Goal: Navigation & Orientation: Find specific page/section

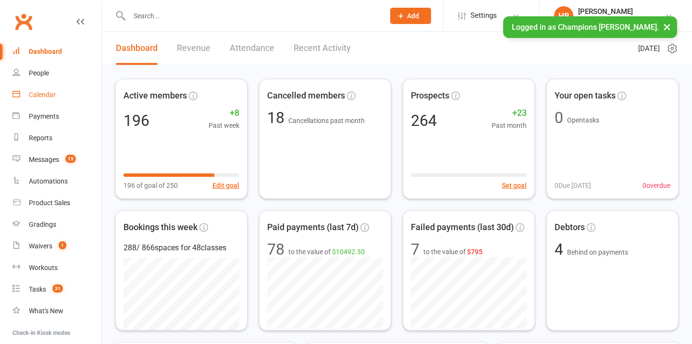
click at [61, 98] on link "Calendar" at bounding box center [57, 95] width 89 height 22
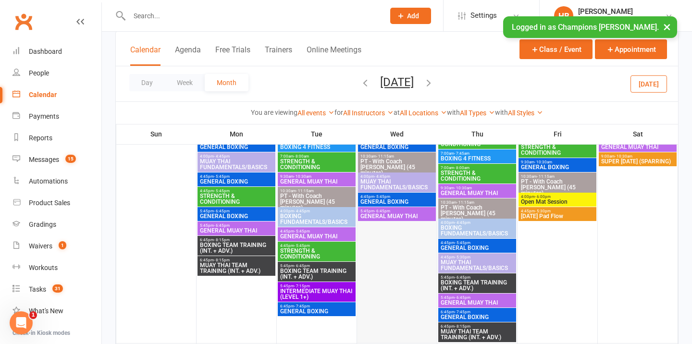
scroll to position [93, 0]
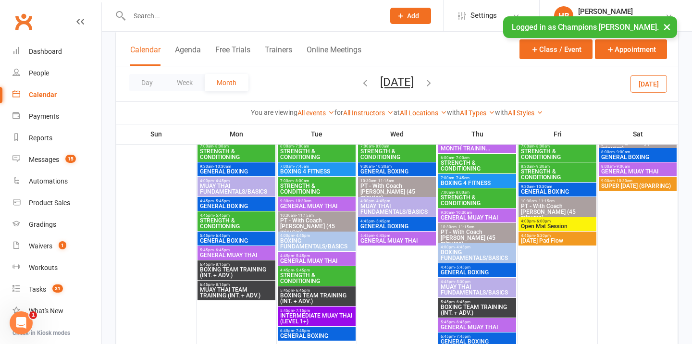
click at [360, 86] on icon "button" at bounding box center [365, 82] width 11 height 11
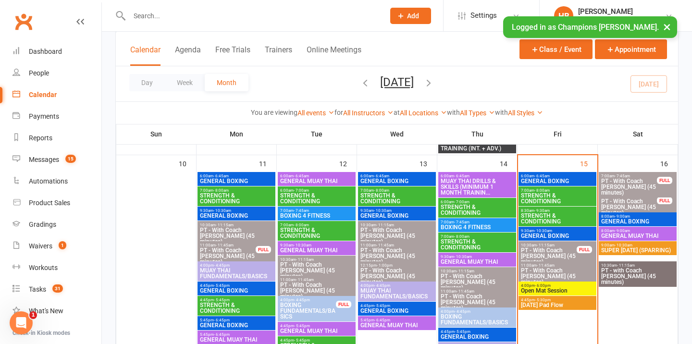
scroll to position [585, 0]
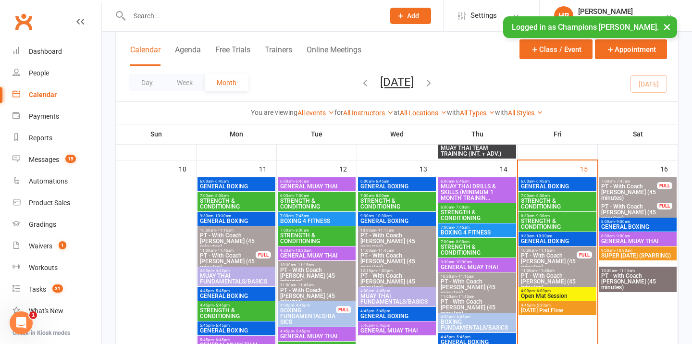
click at [544, 295] on span "Open Mat Session" at bounding box center [558, 296] width 74 height 6
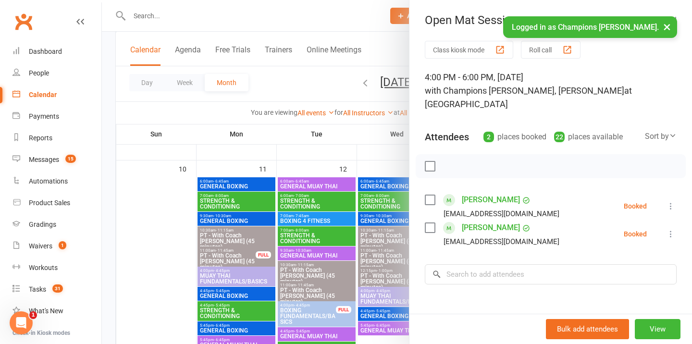
click at [668, 26] on button "×" at bounding box center [667, 26] width 17 height 21
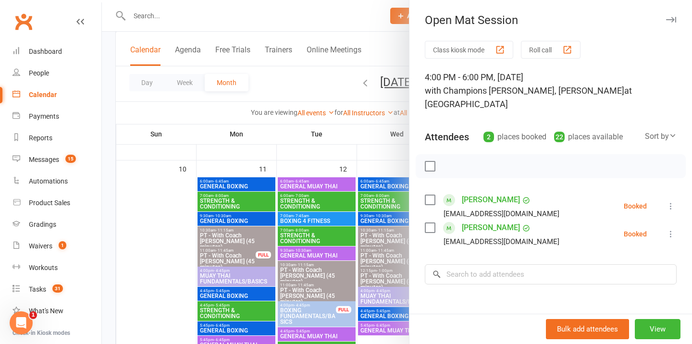
click at [670, 17] on icon "button" at bounding box center [671, 20] width 10 height 6
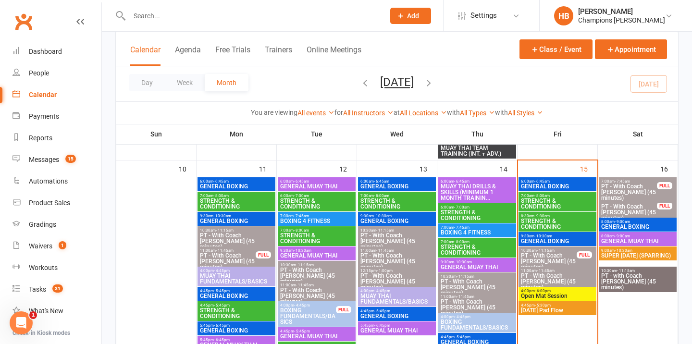
click at [546, 312] on span "Friday Pad Flow" at bounding box center [558, 311] width 74 height 6
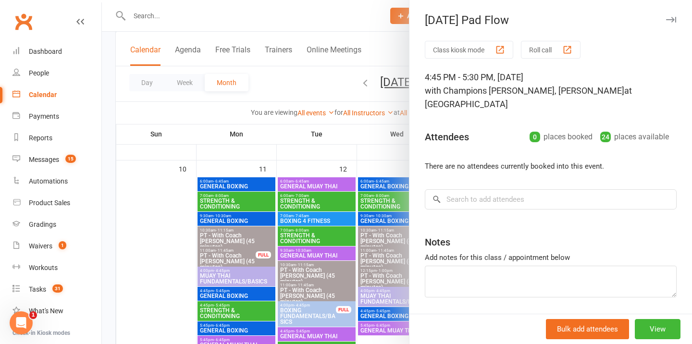
click at [674, 20] on icon "button" at bounding box center [671, 20] width 10 height 6
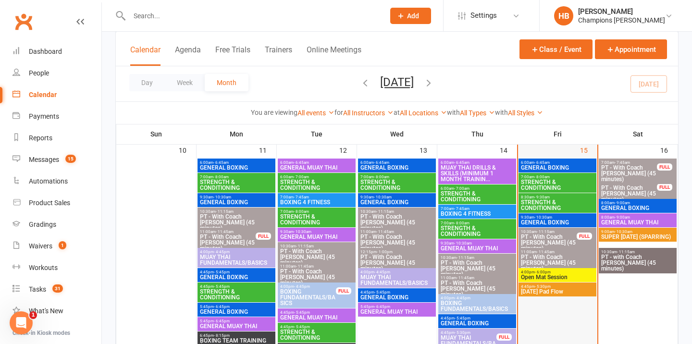
scroll to position [555, 0]
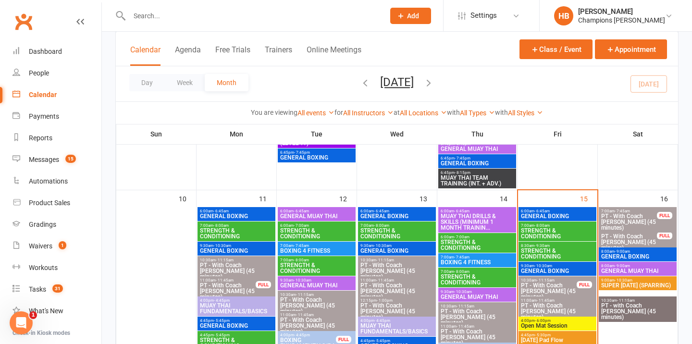
click at [612, 213] on span "PT - With Coach Duran (45 minutes)" at bounding box center [629, 221] width 57 height 17
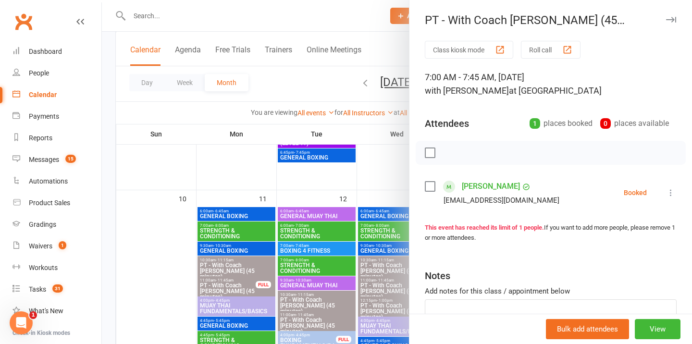
click at [671, 22] on icon "button" at bounding box center [671, 20] width 10 height 6
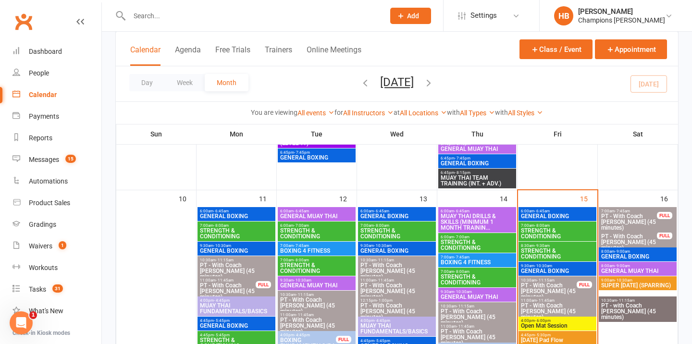
click at [652, 236] on span "PT - With Coach Jordan (45 minutes)" at bounding box center [629, 242] width 57 height 17
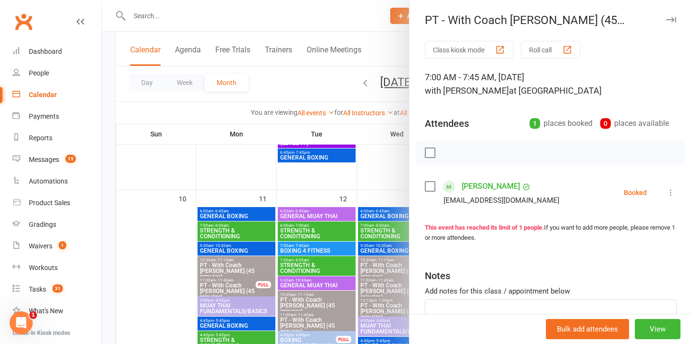
click at [673, 14] on button "button" at bounding box center [671, 20] width 12 height 12
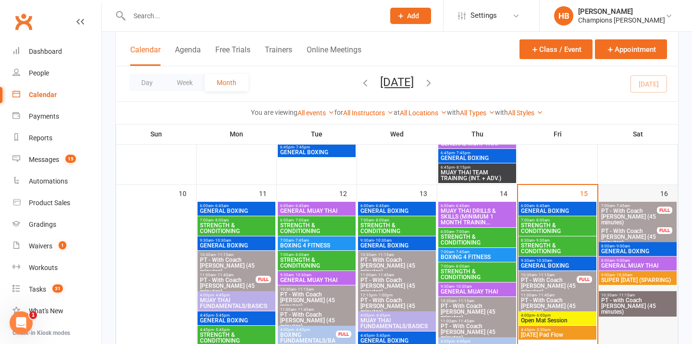
scroll to position [561, 0]
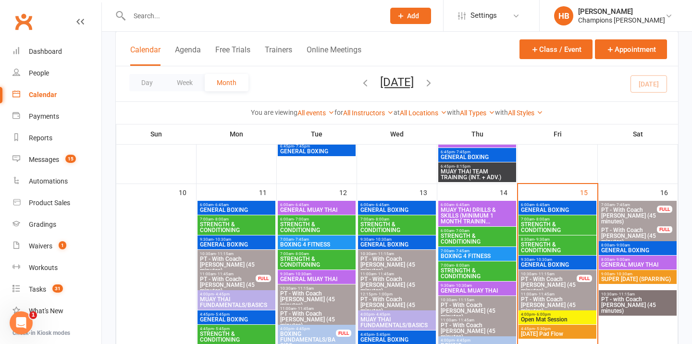
click at [616, 279] on span "SUPER SATURDAY (SPARRING)" at bounding box center [638, 279] width 74 height 6
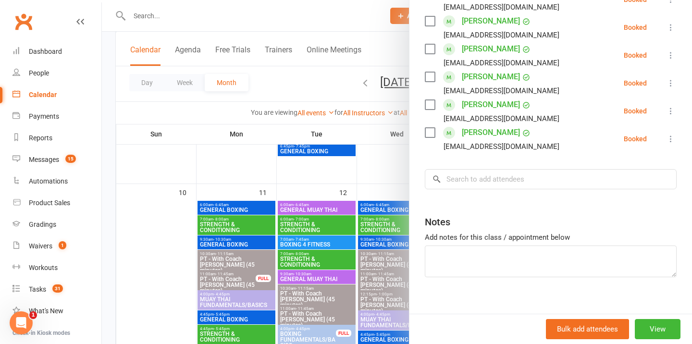
scroll to position [0, 0]
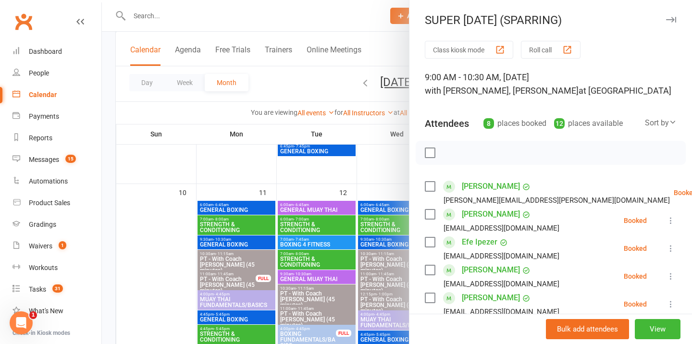
click at [672, 24] on button "button" at bounding box center [671, 20] width 12 height 12
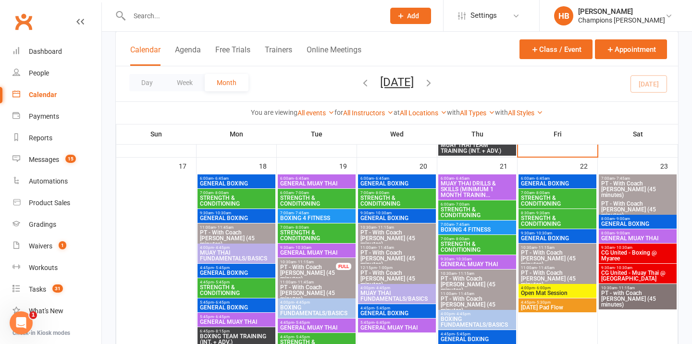
scroll to position [868, 0]
